Goal: Register for event/course

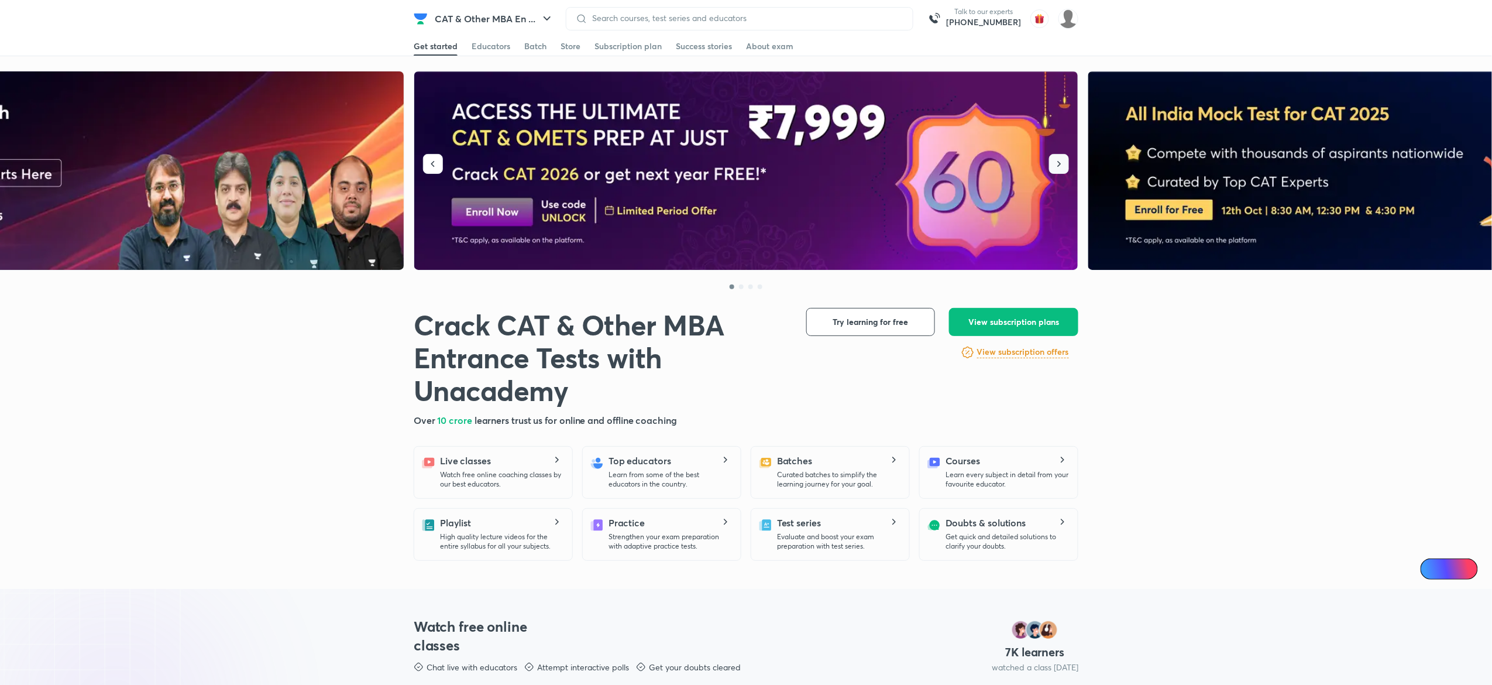
click at [1065, 159] on button "button" at bounding box center [1059, 164] width 20 height 20
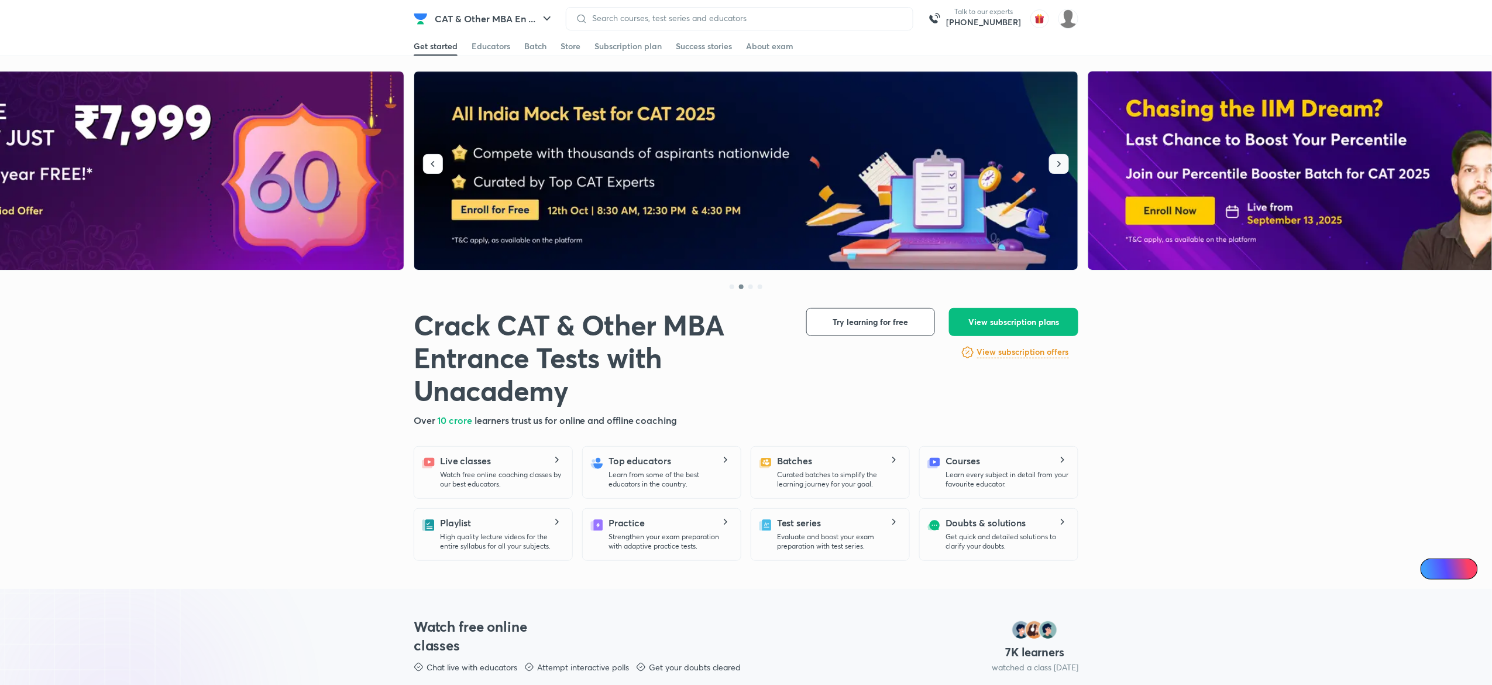
click at [1065, 159] on button "button" at bounding box center [1059, 164] width 20 height 20
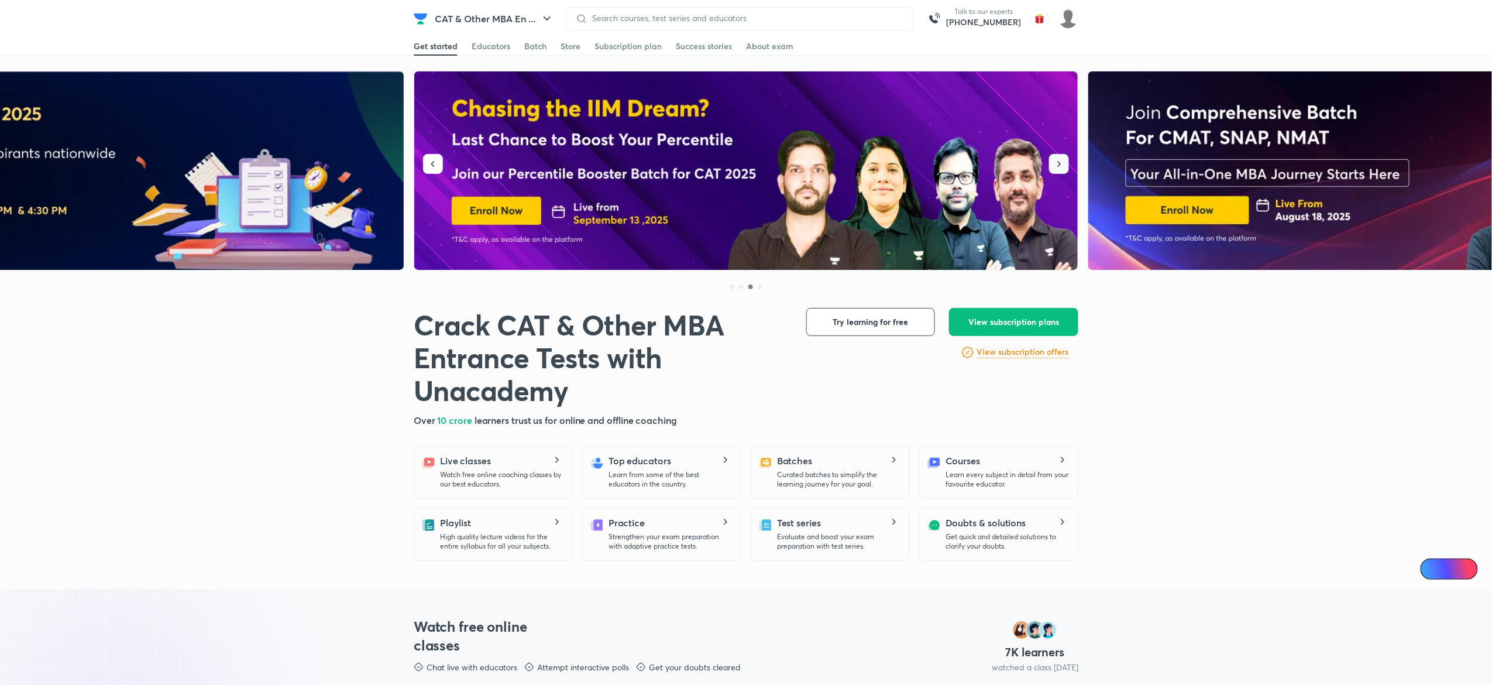
click at [1065, 159] on button "button" at bounding box center [1059, 164] width 20 height 20
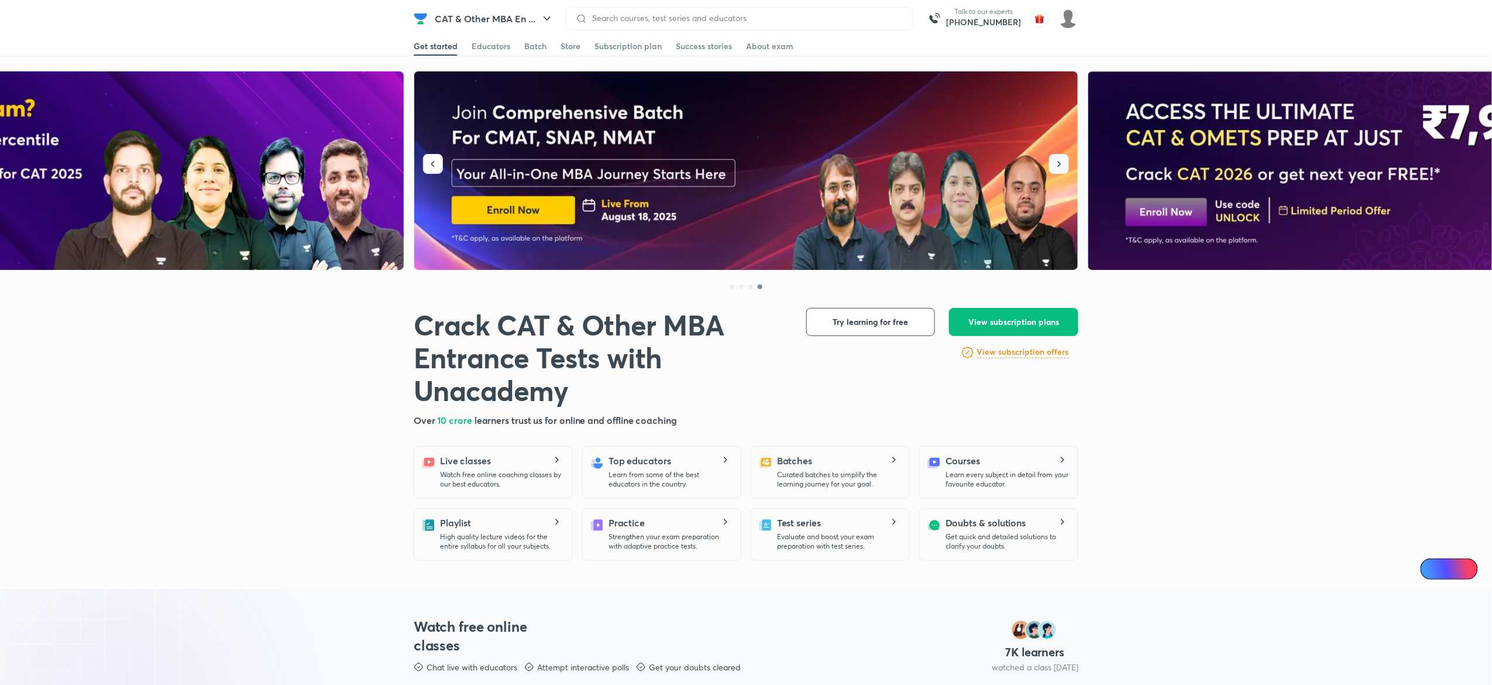
click at [1065, 159] on button "button" at bounding box center [1059, 164] width 20 height 20
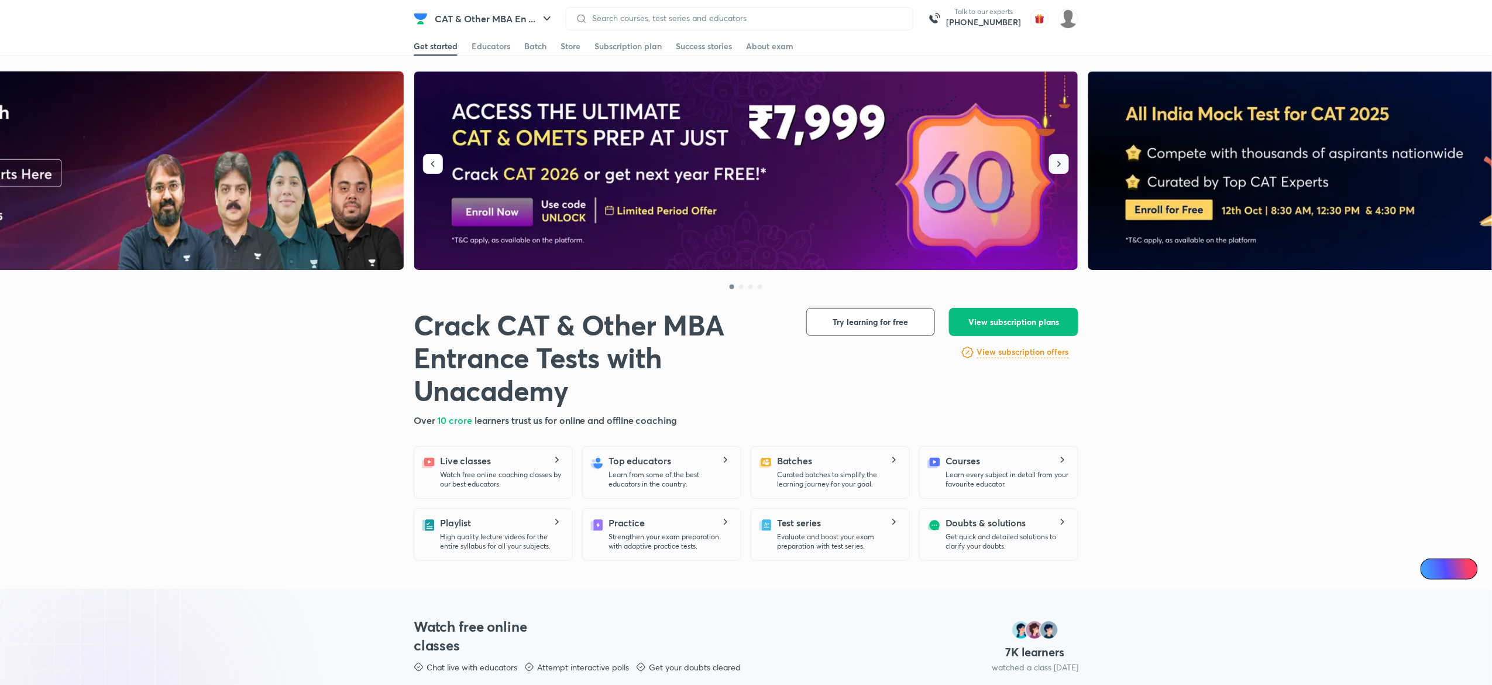
click at [1065, 159] on button "button" at bounding box center [1059, 164] width 20 height 20
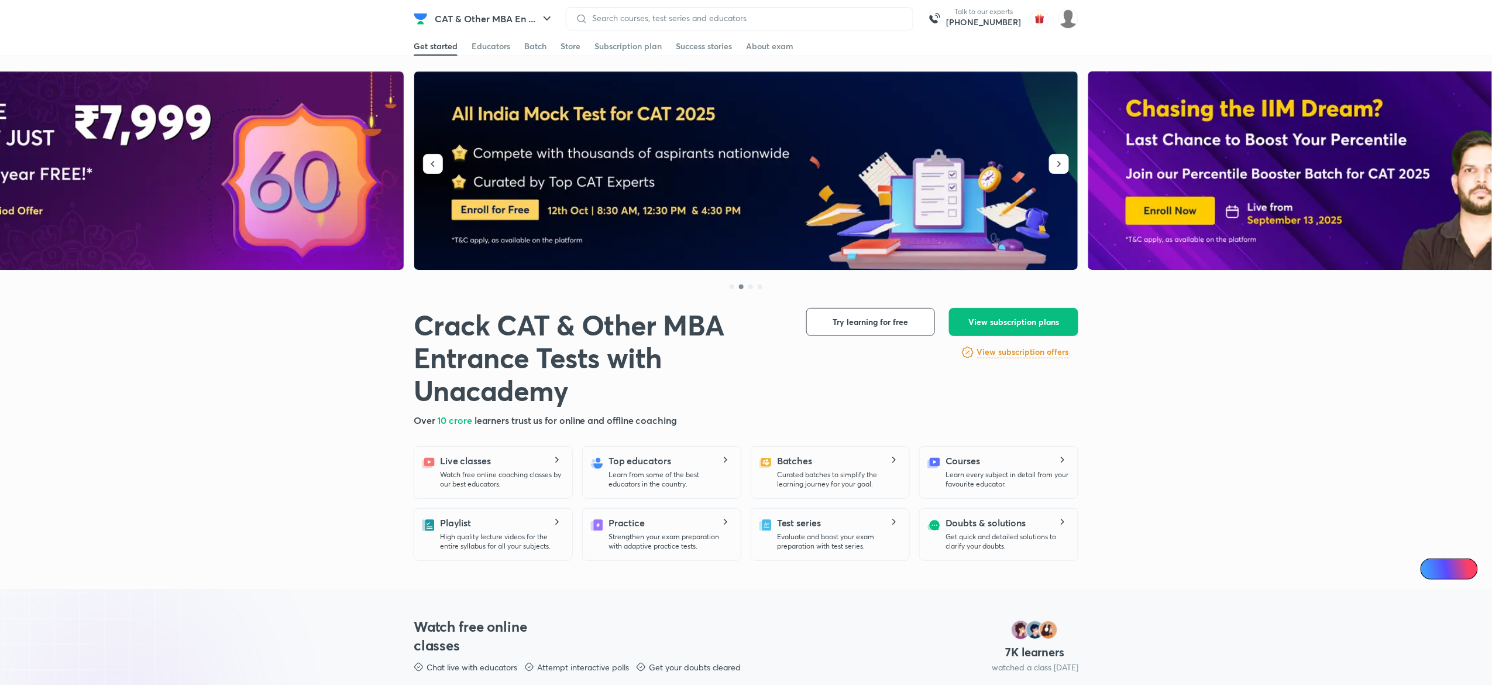
click at [509, 202] on img at bounding box center [746, 170] width 665 height 199
click at [429, 169] on icon "button" at bounding box center [433, 164] width 12 height 12
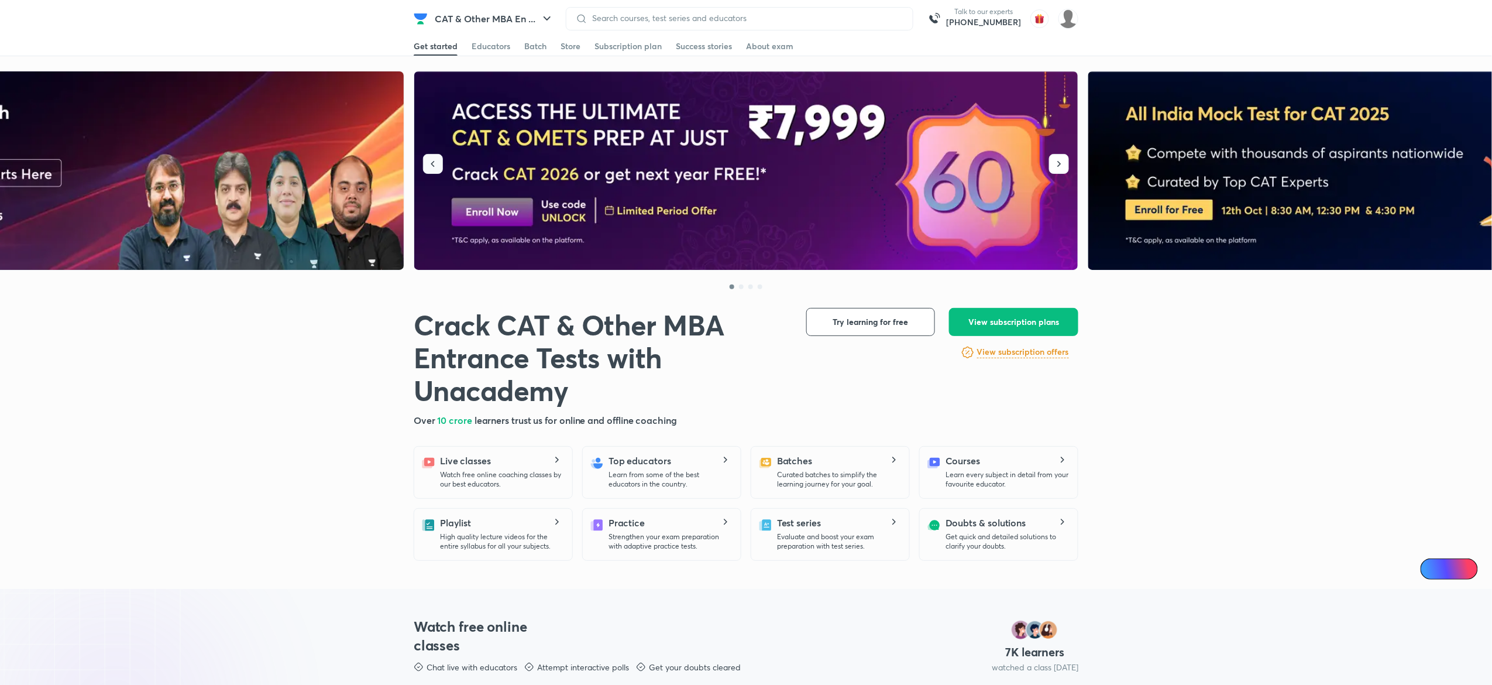
click at [429, 169] on icon "button" at bounding box center [433, 164] width 12 height 12
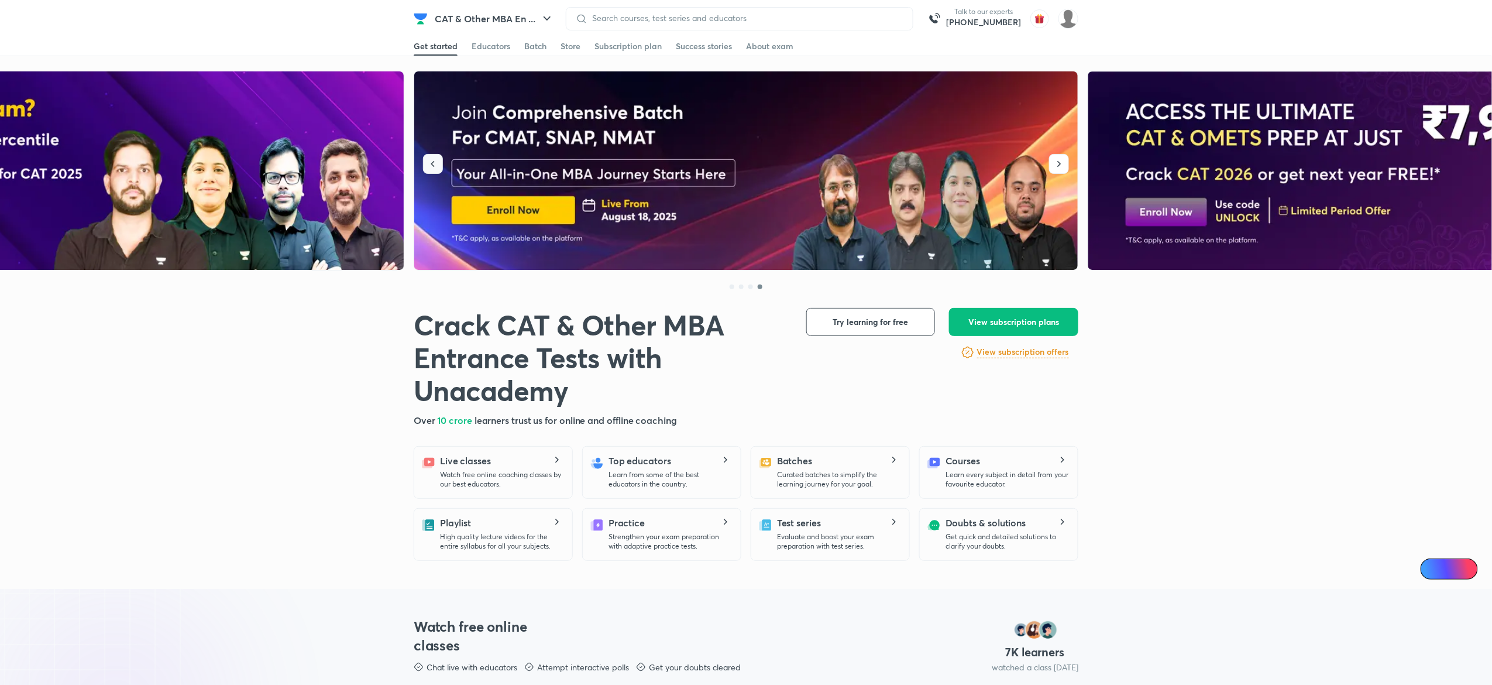
click at [429, 169] on icon "button" at bounding box center [433, 164] width 12 height 12
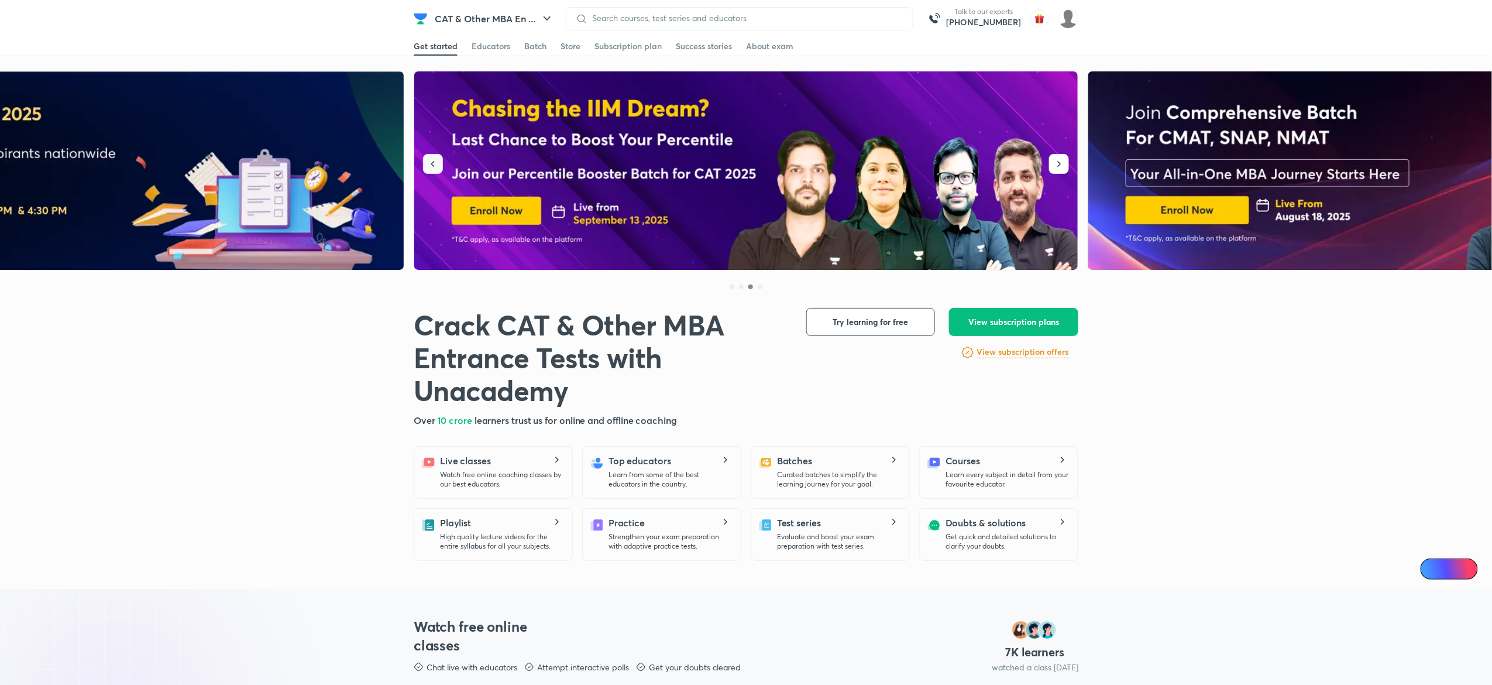
click at [429, 169] on icon "button" at bounding box center [433, 164] width 12 height 12
